Goal: Information Seeking & Learning: Find specific page/section

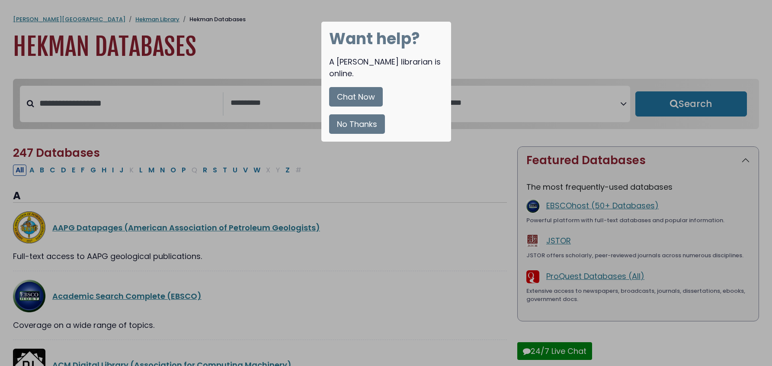
select select "Database Subject Filter"
select select "Database Vendors Filter"
click at [371, 114] on button "No Thanks" at bounding box center [357, 123] width 56 height 19
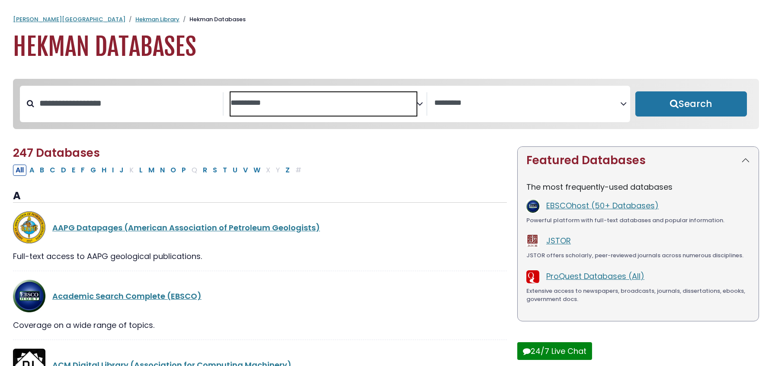
click at [256, 101] on textarea "Search" at bounding box center [324, 103] width 186 height 9
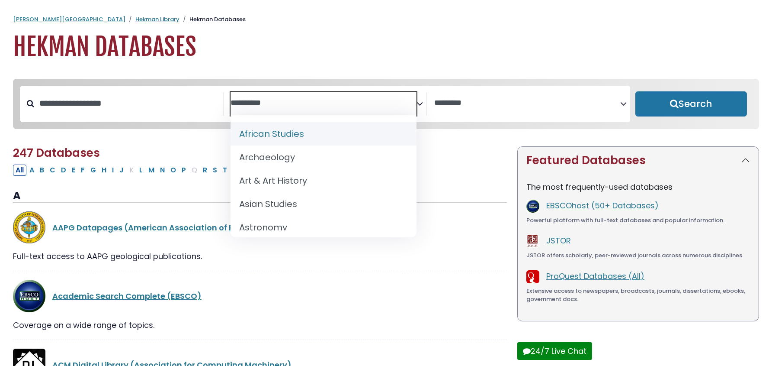
click at [256, 101] on textarea "Search" at bounding box center [324, 103] width 186 height 9
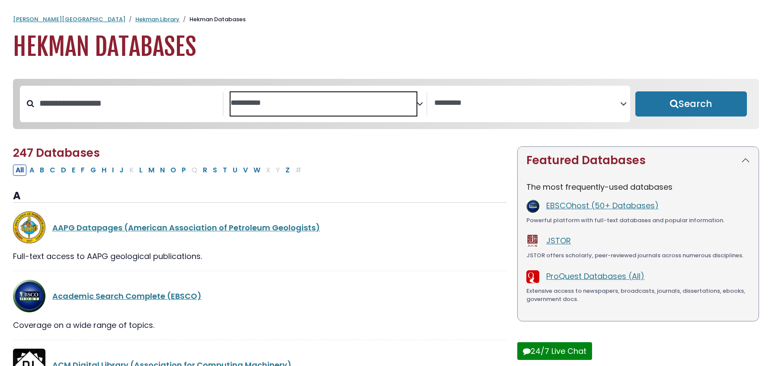
click at [458, 294] on div "Academic Search Complete (EBSCO)" at bounding box center [279, 296] width 455 height 12
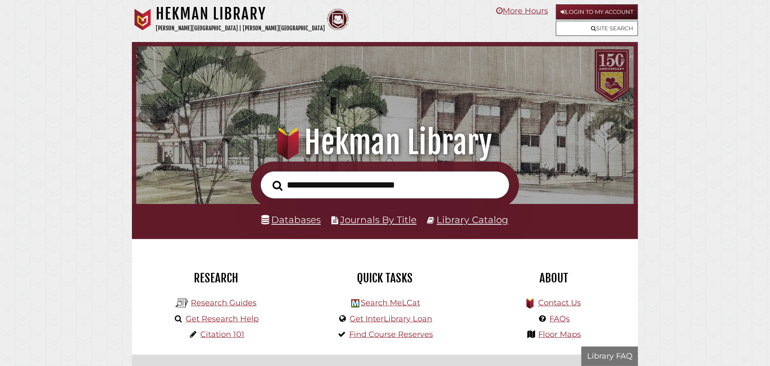
scroll to position [164, 493]
